Goal: Task Accomplishment & Management: Complete application form

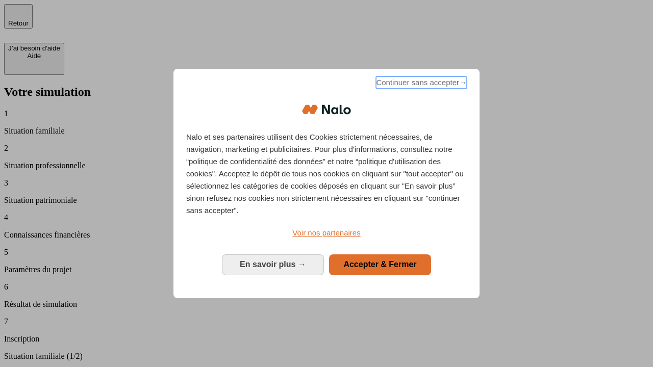
click at [421, 84] on span "Continuer sans accepter →" at bounding box center [421, 83] width 91 height 12
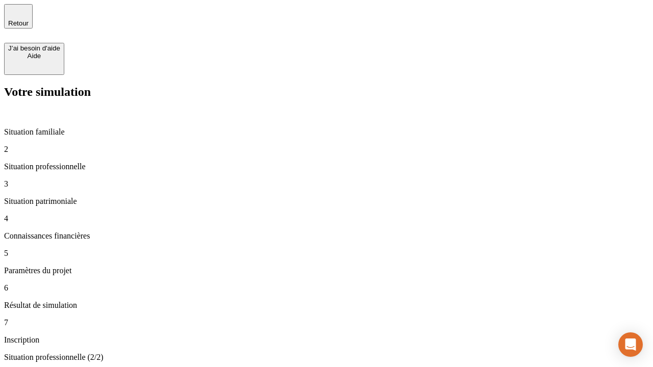
type input "30 000"
type input "1 000"
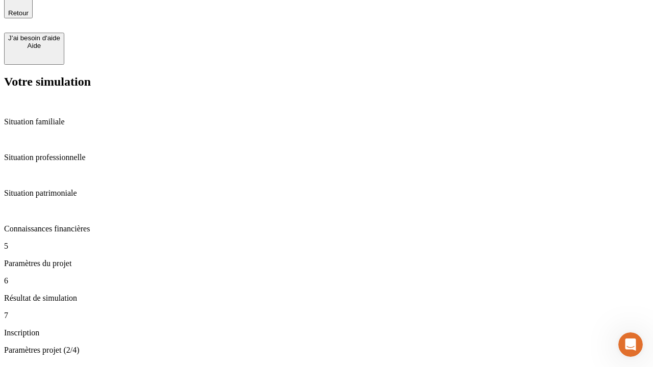
type input "65"
type input "5 000"
type input "640"
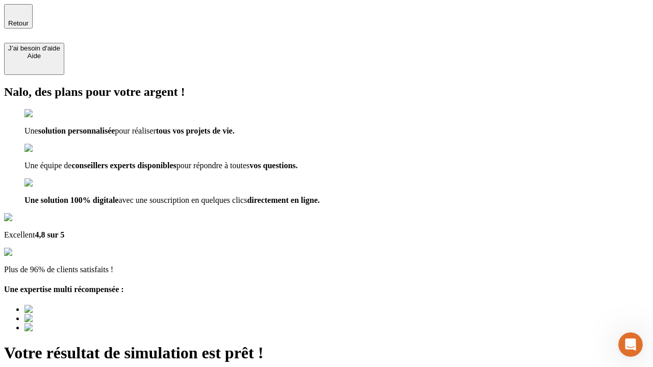
type input "[EMAIL_ADDRESS][DOMAIN_NAME]"
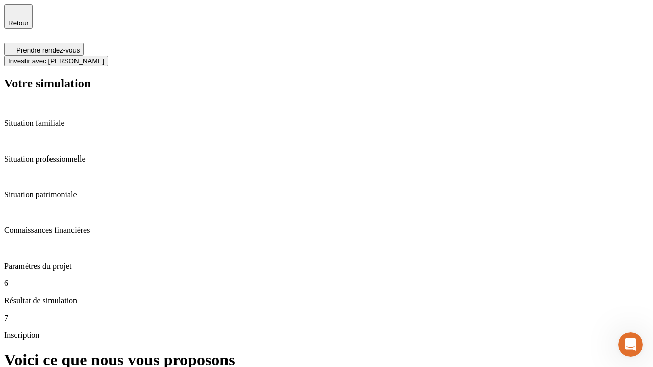
click at [104, 57] on span "Investir avec [PERSON_NAME]" at bounding box center [56, 61] width 96 height 8
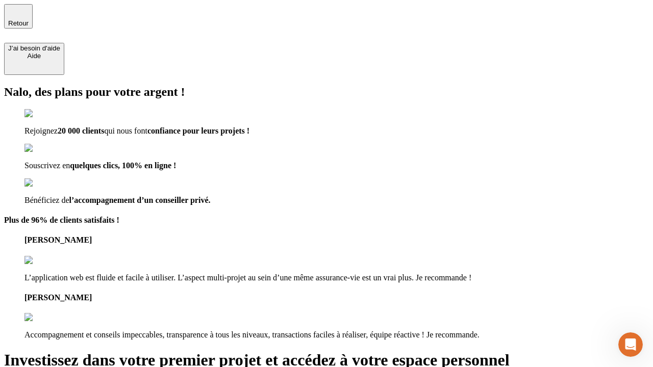
type input "[EMAIL_ADDRESS][DOMAIN_NAME]"
